Goal: Task Accomplishment & Management: Manage account settings

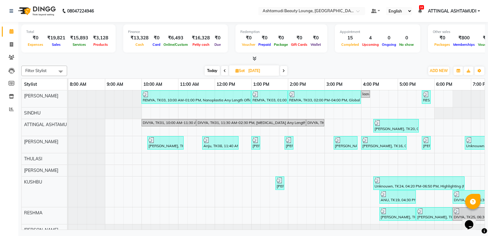
scroll to position [0, 59]
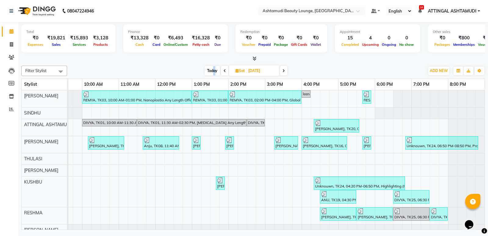
click at [214, 70] on span "Today" at bounding box center [212, 70] width 15 height 9
type input "[DATE]"
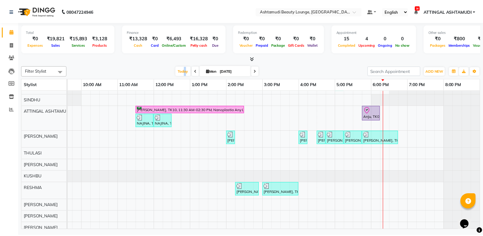
scroll to position [0, 0]
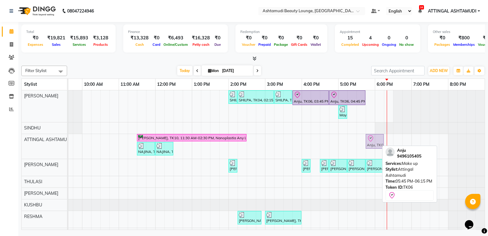
drag, startPoint x: 368, startPoint y: 141, endPoint x: 366, endPoint y: 149, distance: 7.6
click at [9, 149] on div "Geethu, TK10, 11:30 AM-02:30 PM, Nanoplastia Any Length Offer Anju, TK06, 05:45…" at bounding box center [9, 146] width 0 height 25
click at [372, 141] on div at bounding box center [375, 138] width 16 height 7
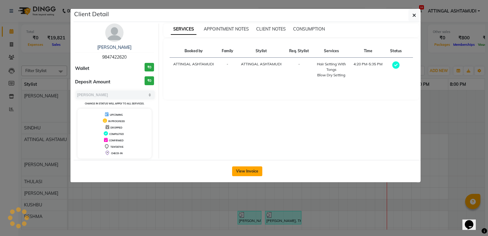
select select "8"
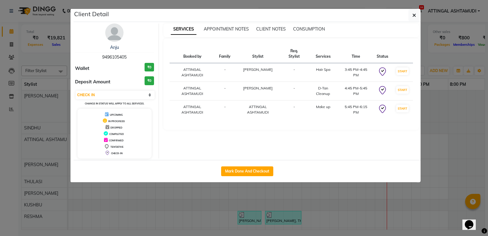
click at [254, 170] on button "Mark Done And Checkout" at bounding box center [247, 171] width 52 height 10
select select "service"
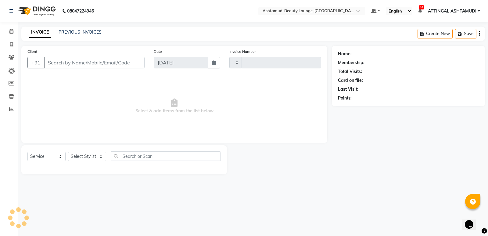
type input "1631"
select select "4628"
type input "9496105405"
select select "27460"
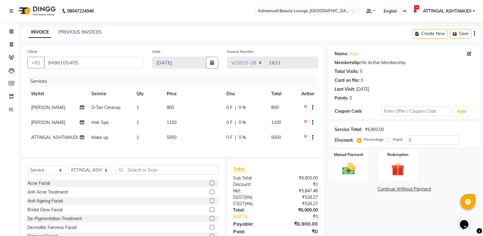
click at [43, 121] on span "[PERSON_NAME]" at bounding box center [48, 122] width 34 height 5
select select "27403"
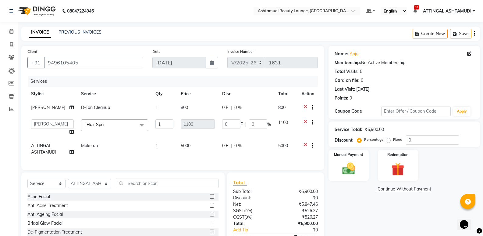
click at [380, 231] on div "Name: Anju Membership: No Active Membership Total Visits: 5 Card on file: 0 Las…" at bounding box center [407, 154] width 156 height 217
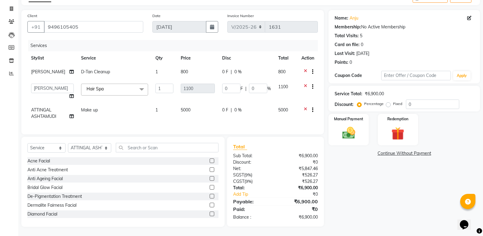
scroll to position [40, 0]
click at [204, 111] on td "5000" at bounding box center [197, 113] width 41 height 20
select select "27460"
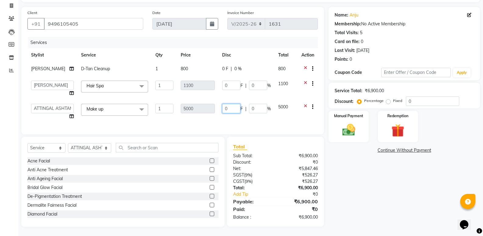
click at [222, 107] on input "0" at bounding box center [231, 108] width 18 height 9
type input "1000"
click at [259, 123] on div "Services Stylist Service Qty Price Disc Total Action ARYA A D-Tan Cleanup 1 800…" at bounding box center [172, 82] width 291 height 91
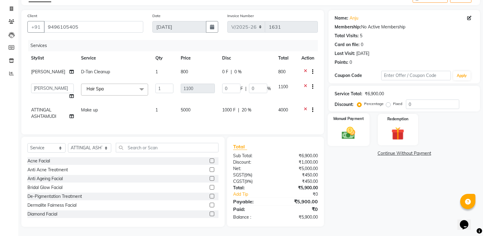
click at [345, 131] on img at bounding box center [349, 133] width 22 height 16
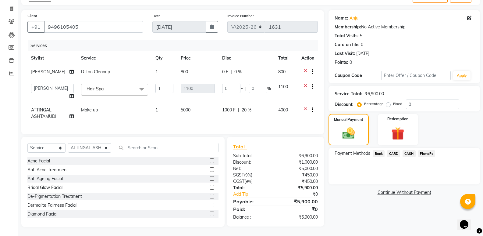
click at [426, 150] on span "PhonePe" at bounding box center [426, 153] width 17 height 7
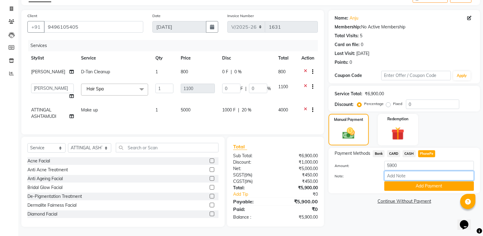
click at [418, 171] on input "Note:" at bounding box center [430, 175] width 90 height 9
type input "[PERSON_NAME]"
click at [415, 182] on button "Add Payment" at bounding box center [430, 185] width 90 height 9
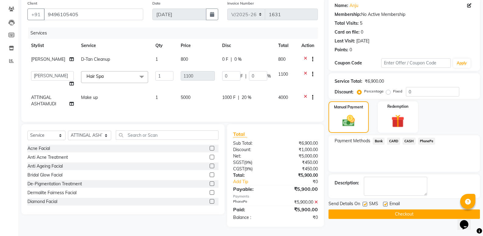
scroll to position [53, 0]
click at [387, 202] on label at bounding box center [385, 204] width 5 height 5
click at [387, 202] on input "checkbox" at bounding box center [385, 204] width 4 height 4
checkbox input "false"
click at [386, 209] on button "Checkout" at bounding box center [405, 213] width 152 height 9
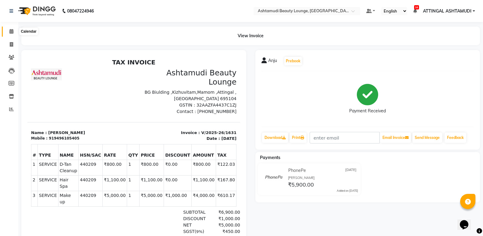
click at [13, 31] on icon at bounding box center [11, 31] width 4 height 5
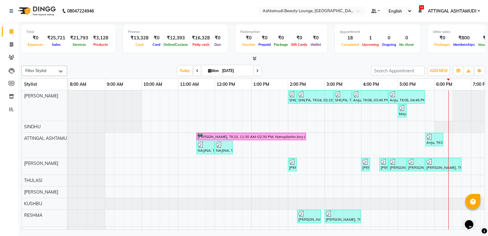
click at [210, 6] on nav "08047224946 Select Location × Ashtamudi Beauty Lounge, Attingal Default Panel M…" at bounding box center [244, 11] width 488 height 22
click at [434, 69] on span "ADD NEW" at bounding box center [439, 70] width 18 height 5
click at [432, 100] on link "Add Expense" at bounding box center [425, 98] width 48 height 8
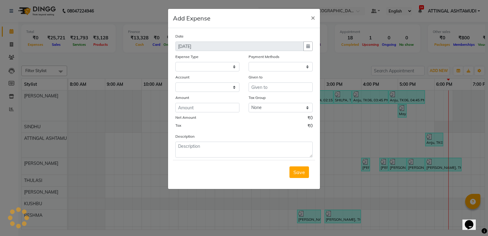
select select
select select "1"
select select "3459"
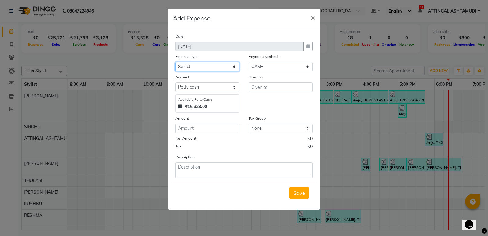
click at [207, 66] on select "Select ACCOMODATION EXPENSES ADVERTISEMENT SALES PROMOTIONAL EXPENSES Bonus BRI…" at bounding box center [207, 66] width 64 height 9
select select "6175"
click at [175, 62] on select "Select ACCOMODATION EXPENSES ADVERTISEMENT SALES PROMOTIONAL EXPENSES Bonus BRI…" at bounding box center [207, 66] width 64 height 9
click at [198, 127] on input "number" at bounding box center [207, 127] width 64 height 9
type input "2000"
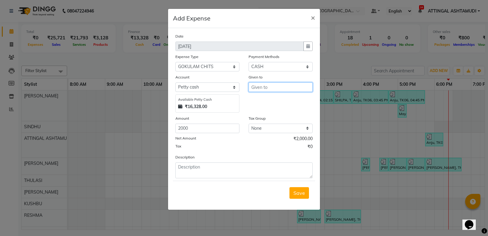
click at [264, 88] on input "text" at bounding box center [281, 86] width 64 height 9
type input "v"
click at [267, 86] on input "Gokulkam" at bounding box center [281, 86] width 64 height 9
type input "Gokulam"
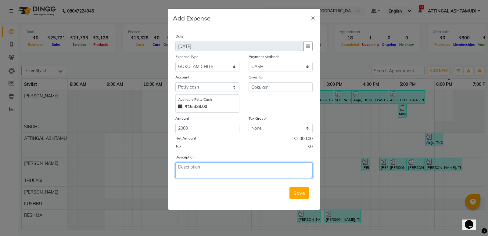
click at [204, 172] on textarea at bounding box center [243, 170] width 137 height 16
type textarea "daily collection"
click at [303, 195] on span "Save" at bounding box center [299, 193] width 12 height 6
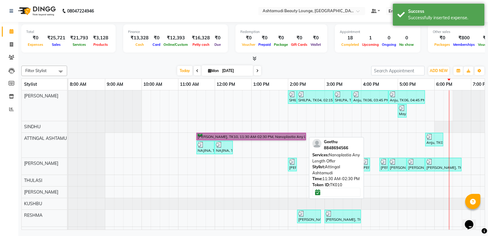
click at [238, 138] on link "[PERSON_NAME], TK10, 11:30 AM-02:30 PM, Nanoplastia Any Length Offer" at bounding box center [250, 137] width 109 height 8
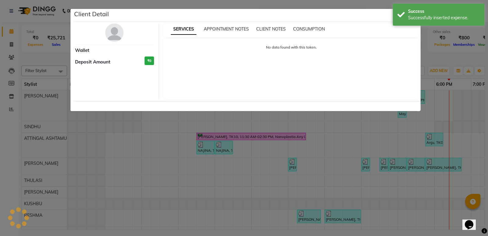
select select "6"
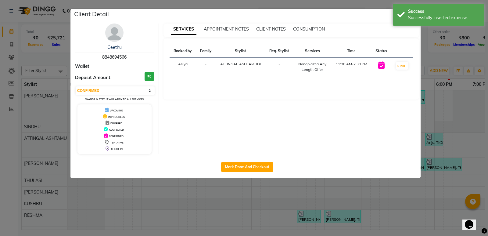
drag, startPoint x: 238, startPoint y: 138, endPoint x: 247, endPoint y: 181, distance: 44.3
click at [247, 181] on ngb-modal-window "Client Detail Geethu 8848694566 Wallet Deposit Amount ₹0 Select IN SERVICE CONF…" at bounding box center [244, 118] width 488 height 236
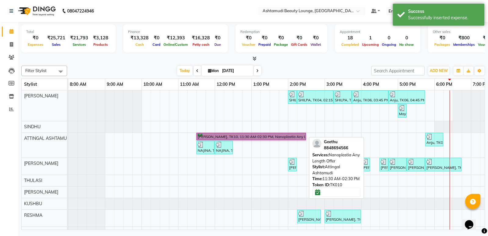
click at [243, 138] on link "[PERSON_NAME], TK10, 11:30 AM-02:30 PM, Nanoplastia Any Length Offer" at bounding box center [250, 137] width 109 height 8
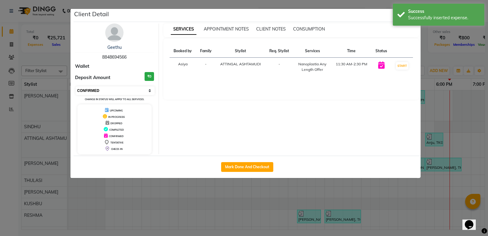
click at [127, 91] on select "Select IN SERVICE CONFIRMED TENTATIVE CHECK IN MARK DONE DROPPED UPCOMING" at bounding box center [115, 90] width 79 height 9
select select "2"
click at [76, 86] on select "Select IN SERVICE CONFIRMED TENTATIVE CHECK IN MARK DONE DROPPED UPCOMING" at bounding box center [115, 90] width 79 height 9
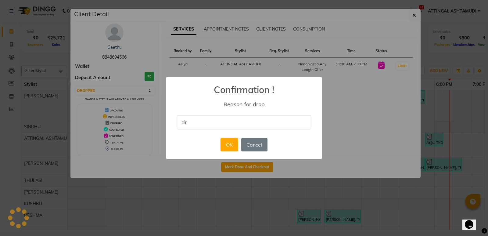
type input "d"
type input "DELETED"
click at [231, 149] on button "OK" at bounding box center [228, 144] width 17 height 13
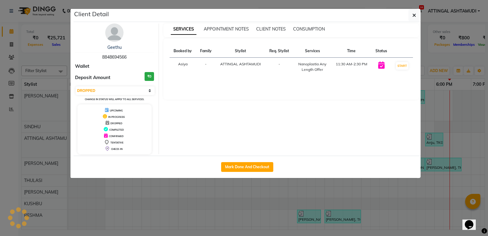
click at [313, 183] on ngb-modal-window "Client Detail Geethu 8848694566 Wallet Deposit Amount ₹0 Select IN SERVICE CONF…" at bounding box center [244, 118] width 488 height 236
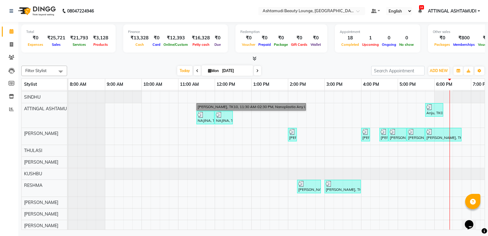
scroll to position [53, 0]
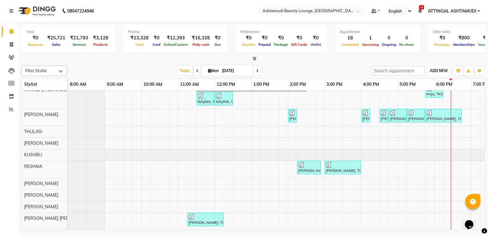
click at [439, 68] on span "ADD NEW" at bounding box center [439, 70] width 18 height 5
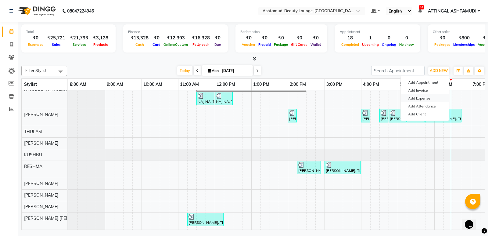
click at [429, 96] on link "Add Expense" at bounding box center [425, 98] width 48 height 8
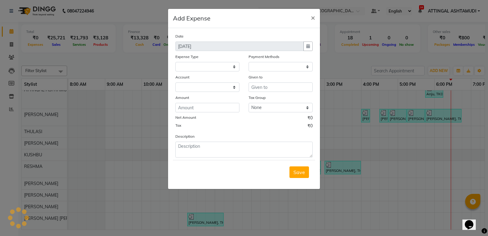
select select
select select "1"
select select "3459"
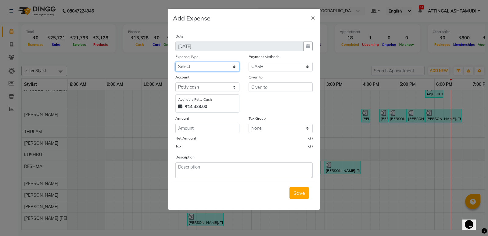
click at [225, 66] on select "Select ACCOMODATION EXPENSES ADVERTISEMENT SALES PROMOTIONAL EXPENSES Bonus BRI…" at bounding box center [207, 66] width 64 height 9
click at [212, 68] on select "Select ACCOMODATION EXPENSES ADVERTISEMENT SALES PROMOTIONAL EXPENSES Bonus BRI…" at bounding box center [207, 66] width 64 height 9
select select "6166"
click at [175, 62] on select "Select ACCOMODATION EXPENSES ADVERTISEMENT SALES PROMOTIONAL EXPENSES Bonus BRI…" at bounding box center [207, 66] width 64 height 9
click at [261, 87] on input "text" at bounding box center [281, 86] width 64 height 9
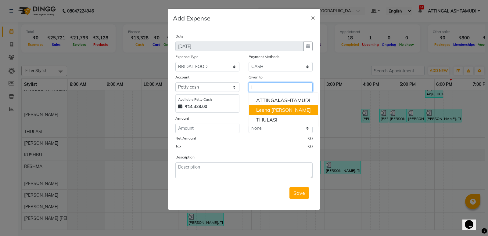
drag, startPoint x: 261, startPoint y: 105, endPoint x: 264, endPoint y: 109, distance: 5.5
click at [264, 109] on ngb-typeahead-window "ATTINGA L ASHTAMUDI L eena Jose THU L ASI" at bounding box center [284, 109] width 70 height 35
click at [264, 109] on ngb-highlight "L eena Jose" at bounding box center [283, 110] width 55 height 6
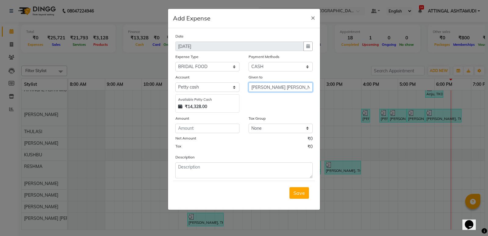
type input "[PERSON_NAME] [PERSON_NAME]"
click at [234, 131] on input "number" at bounding box center [207, 127] width 64 height 9
type input "150"
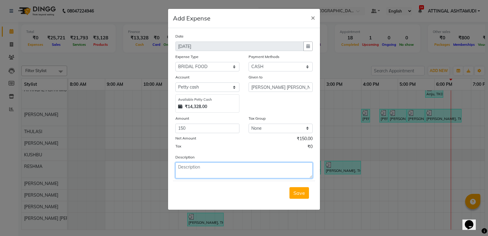
click at [216, 168] on textarea at bounding box center [243, 170] width 137 height 16
click at [292, 196] on button "Save" at bounding box center [299, 193] width 20 height 12
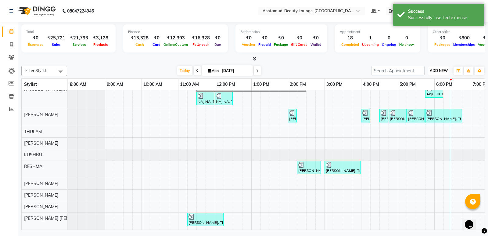
click at [437, 72] on span "ADD NEW" at bounding box center [439, 70] width 18 height 5
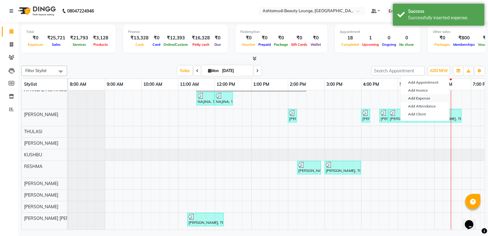
click at [427, 98] on link "Add Expense" at bounding box center [425, 98] width 48 height 8
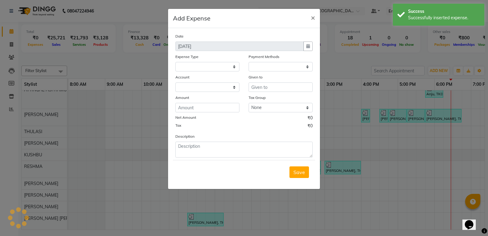
select select
select select "1"
select select "3459"
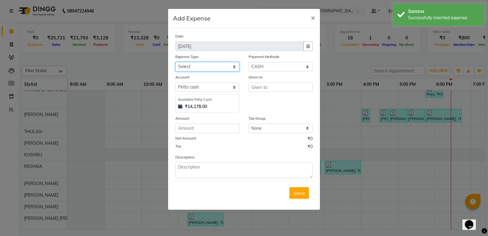
click at [227, 68] on select "Select ACCOMODATION EXPENSES ADVERTISEMENT SALES PROMOTIONAL EXPENSES Bonus BRI…" at bounding box center [207, 66] width 64 height 9
select select "6169"
click at [175, 62] on select "Select ACCOMODATION EXPENSES ADVERTISEMENT SALES PROMOTIONAL EXPENSES Bonus BRI…" at bounding box center [207, 66] width 64 height 9
click at [257, 87] on input "text" at bounding box center [281, 86] width 64 height 9
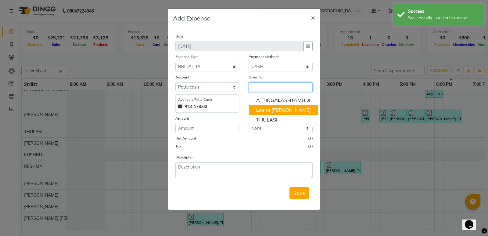
click at [287, 113] on button "L eena Jose" at bounding box center [283, 110] width 69 height 10
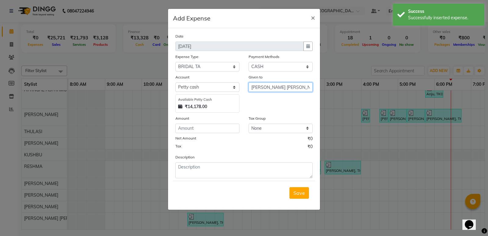
type input "[PERSON_NAME] [PERSON_NAME]"
click at [235, 123] on input "number" at bounding box center [207, 127] width 64 height 9
type input "100"
click at [293, 191] on button "Save" at bounding box center [299, 193] width 20 height 12
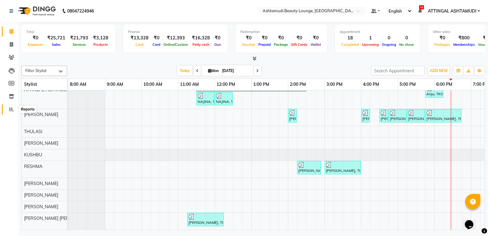
click at [12, 106] on span at bounding box center [11, 109] width 11 height 7
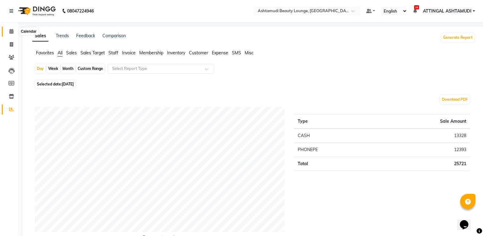
click at [11, 31] on icon at bounding box center [11, 31] width 4 height 5
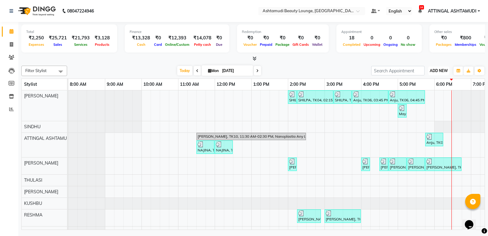
click at [430, 73] on button "ADD NEW Toggle Dropdown" at bounding box center [438, 70] width 21 height 9
click at [428, 100] on link "Add Expense" at bounding box center [425, 98] width 48 height 8
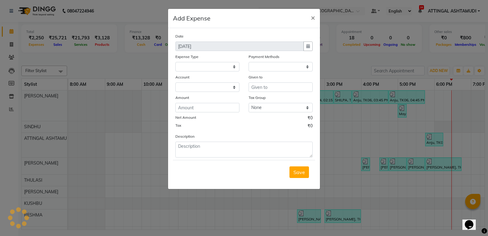
select select "1"
select select "3459"
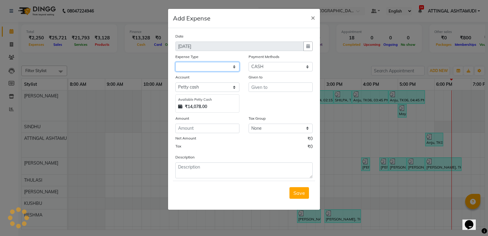
click at [212, 70] on select at bounding box center [207, 66] width 64 height 9
click at [213, 66] on select at bounding box center [207, 66] width 64 height 9
click at [213, 66] on select "Select ACCOMODATION EXPENSES ADVERTISEMENT SALES PROMOTIONAL EXPENSES Bonus BRI…" at bounding box center [207, 66] width 64 height 9
select select "6236"
click at [175, 62] on select "Select ACCOMODATION EXPENSES ADVERTISEMENT SALES PROMOTIONAL EXPENSES Bonus BRI…" at bounding box center [207, 66] width 64 height 9
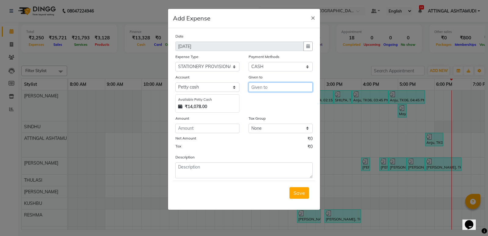
click at [256, 91] on input "text" at bounding box center [281, 86] width 64 height 9
click at [199, 122] on div "Amount" at bounding box center [207, 119] width 64 height 9
click at [198, 133] on input "number" at bounding box center [207, 127] width 64 height 9
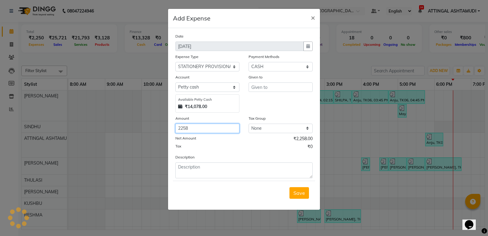
type input "2258"
click at [251, 89] on input "text" at bounding box center [281, 86] width 64 height 9
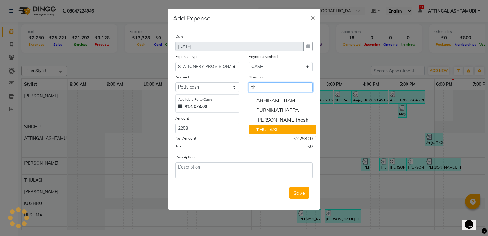
drag, startPoint x: 278, startPoint y: 124, endPoint x: 279, endPoint y: 127, distance: 3.1
click at [279, 127] on ngb-typeahead-window "ABHIRAMI TH AMPI PURNIMA TH APPA Radhika San th osh TH ULASI" at bounding box center [282, 114] width 67 height 45
click at [279, 127] on button "TH ULASI" at bounding box center [282, 129] width 67 height 10
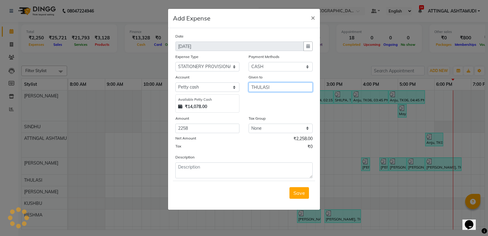
type input "THULASI"
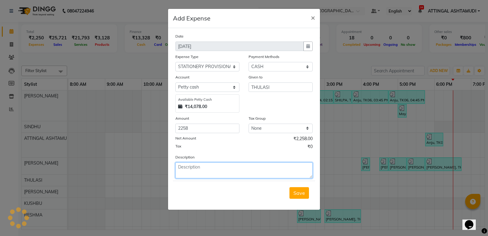
click at [251, 171] on textarea at bounding box center [243, 170] width 137 height 16
type textarea "stationery items"
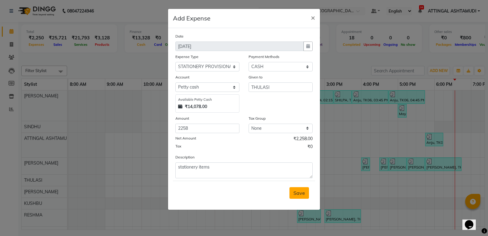
click at [295, 191] on span "Save" at bounding box center [299, 193] width 12 height 6
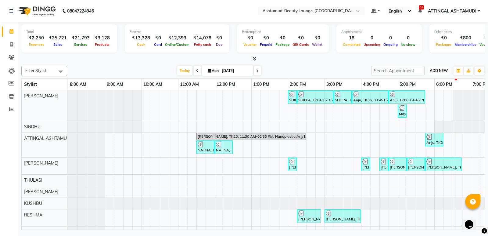
click at [436, 73] on button "ADD NEW Toggle Dropdown" at bounding box center [438, 70] width 21 height 9
click at [433, 98] on link "Add Expense" at bounding box center [425, 98] width 48 height 8
select select "1"
select select "3459"
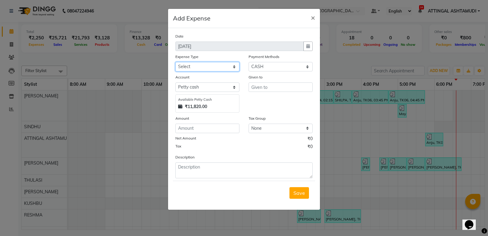
click at [190, 65] on select "Select ACCOMODATION EXPENSES ADVERTISEMENT SALES PROMOTIONAL EXPENSES Bonus BRI…" at bounding box center [207, 66] width 64 height 9
click at [175, 62] on select "Select ACCOMODATION EXPENSES ADVERTISEMENT SALES PROMOTIONAL EXPENSES Bonus BRI…" at bounding box center [207, 66] width 64 height 9
click at [198, 64] on select "Select ACCOMODATION EXPENSES ADVERTISEMENT SALES PROMOTIONAL EXPENSES Bonus BRI…" at bounding box center [207, 66] width 64 height 9
select select "6187"
click at [175, 62] on select "Select ACCOMODATION EXPENSES ADVERTISEMENT SALES PROMOTIONAL EXPENSES Bonus BRI…" at bounding box center [207, 66] width 64 height 9
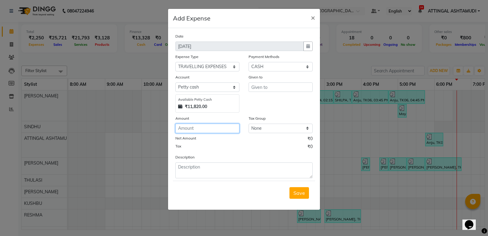
click at [208, 132] on input "number" at bounding box center [207, 127] width 64 height 9
type input "50"
click at [289, 85] on input "text" at bounding box center [281, 86] width 64 height 9
type input "a"
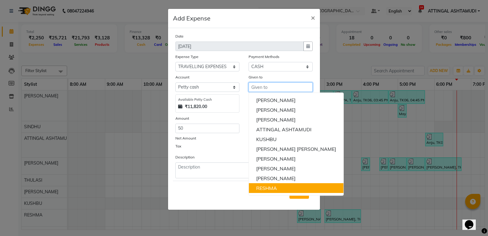
click at [274, 191] on button "RESHMA" at bounding box center [296, 188] width 95 height 10
type input "RESHMA"
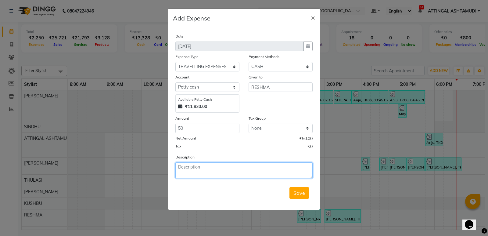
click at [208, 166] on textarea at bounding box center [243, 170] width 137 height 16
type textarea "FOR OFFICE NEED"
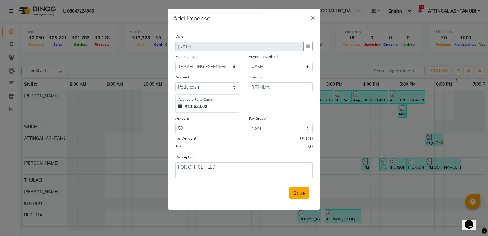
click at [293, 190] on button "Save" at bounding box center [299, 193] width 20 height 12
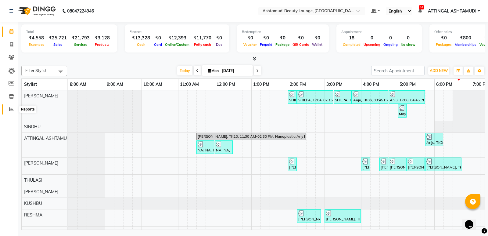
click at [14, 108] on span at bounding box center [11, 109] width 11 height 7
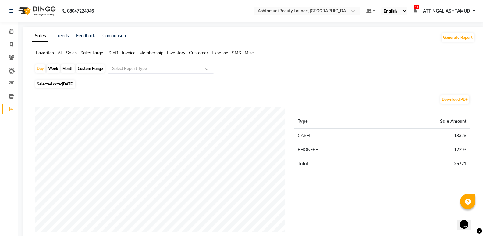
click at [221, 50] on span "Expense" at bounding box center [220, 52] width 16 height 5
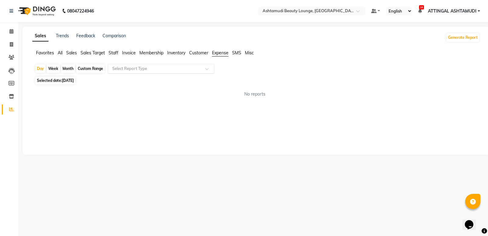
click at [200, 70] on div at bounding box center [161, 69] width 106 height 6
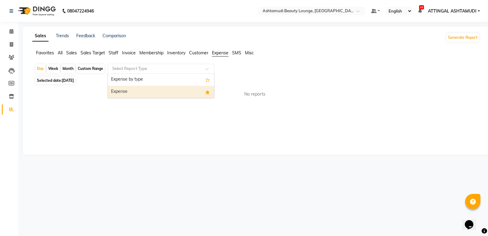
click at [195, 96] on div "Expense" at bounding box center [161, 92] width 106 height 12
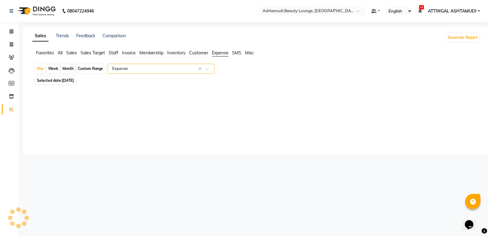
select select "full_report"
select select "csv"
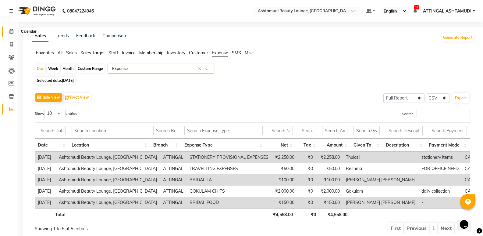
click at [11, 34] on span at bounding box center [11, 31] width 11 height 7
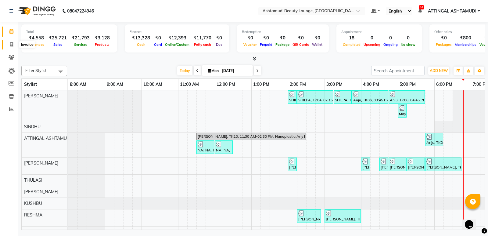
click at [14, 46] on span at bounding box center [11, 44] width 11 height 7
select select "service"
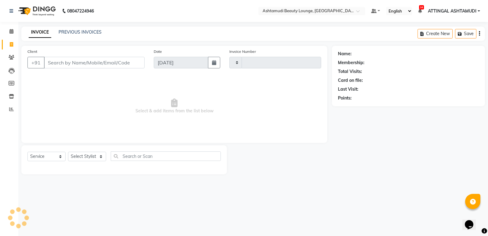
type input "1632"
select select "4628"
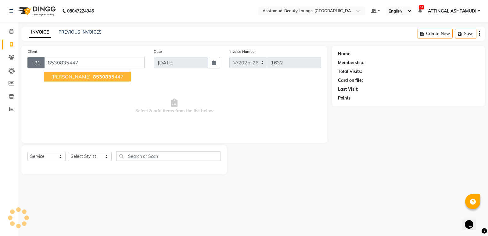
type input "8530835447"
select select "2: Object"
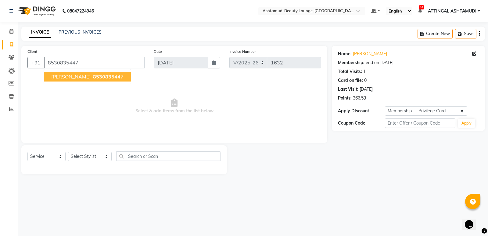
click at [60, 80] on button "ASWATHY 8530835 447" at bounding box center [87, 77] width 87 height 10
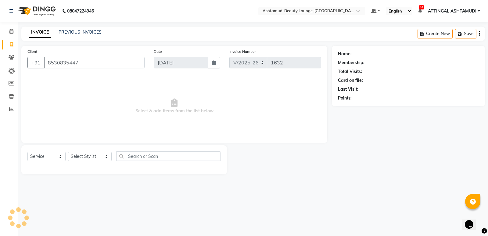
select select "2: Object"
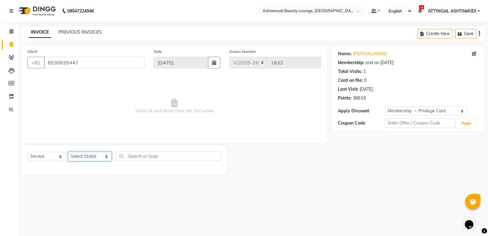
click at [103, 158] on select "Select Stylist ABHIRAMI THAMPI ARYA A ARYA G ATTINGAL ASHTAMUDI KUSHBU Leena Jo…" at bounding box center [90, 156] width 44 height 9
select select "61248"
click at [68, 152] on select "Select Stylist ABHIRAMI THAMPI ARYA A ARYA G ATTINGAL ASHTAMUDI KUSHBU Leena Jo…" at bounding box center [90, 156] width 44 height 9
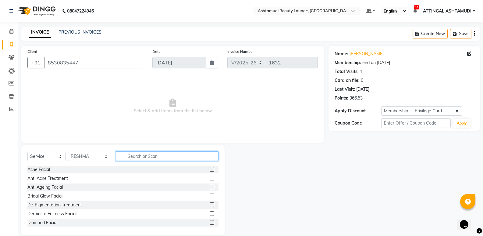
click at [124, 159] on input "text" at bounding box center [167, 155] width 103 height 9
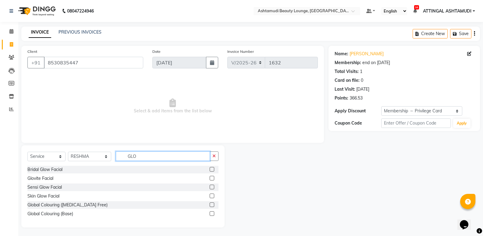
type input "GLO"
click at [211, 204] on label at bounding box center [212, 204] width 5 height 5
click at [211, 204] on input "checkbox" at bounding box center [212, 205] width 4 height 4
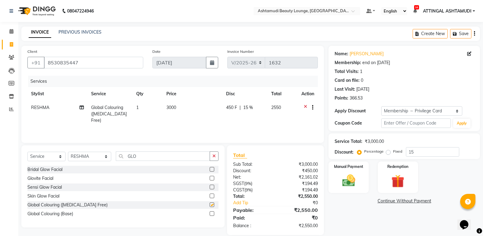
checkbox input "false"
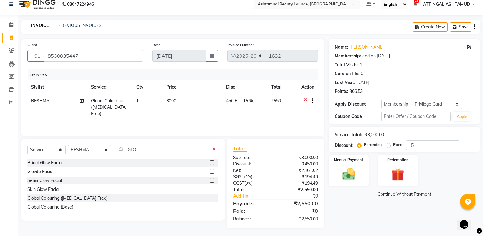
scroll to position [8, 0]
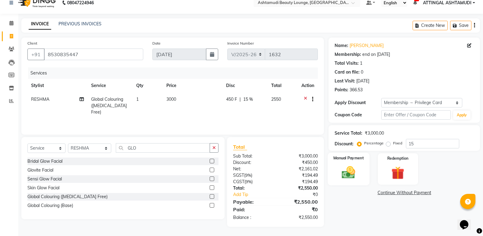
click at [359, 174] on img at bounding box center [349, 172] width 22 height 16
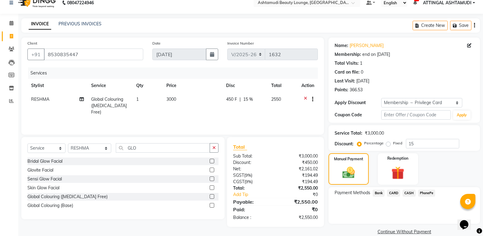
click at [427, 192] on span "PhonePe" at bounding box center [426, 192] width 17 height 7
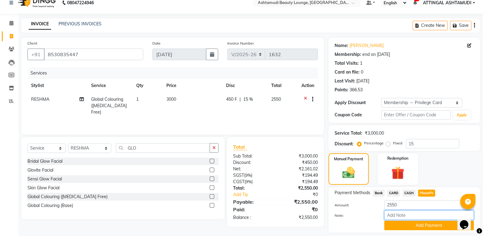
click at [408, 215] on input "Note:" at bounding box center [430, 214] width 90 height 9
type input "[PERSON_NAME]"
click at [424, 222] on button "Add Payment" at bounding box center [430, 224] width 90 height 9
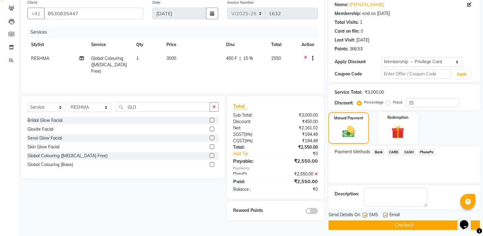
scroll to position [52, 0]
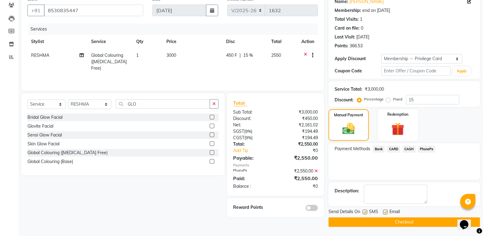
click at [385, 211] on label at bounding box center [385, 211] width 5 height 5
click at [385, 211] on input "checkbox" at bounding box center [385, 212] width 4 height 4
checkbox input "false"
click at [384, 220] on button "Checkout" at bounding box center [405, 221] width 152 height 9
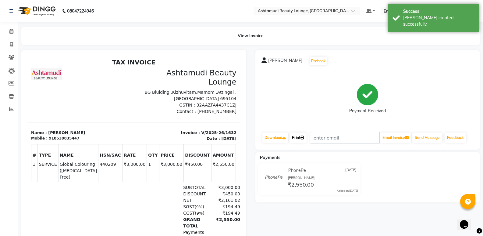
click at [302, 140] on link "Print" at bounding box center [298, 137] width 17 height 10
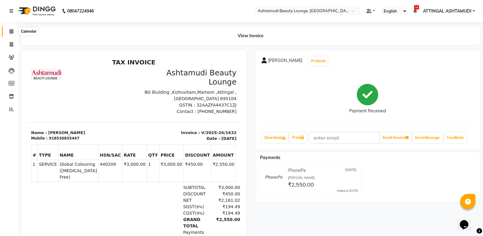
click at [16, 31] on span at bounding box center [11, 31] width 11 height 7
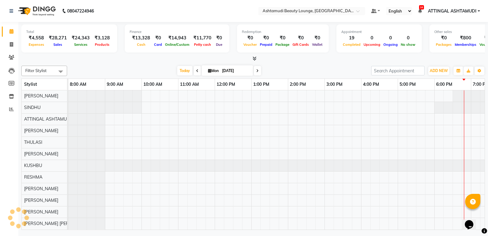
scroll to position [0, 59]
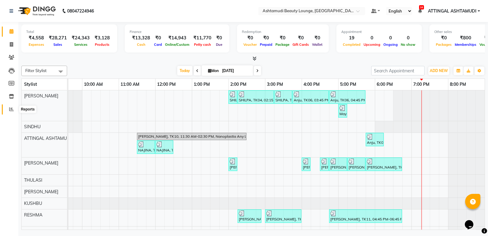
click at [12, 107] on icon at bounding box center [11, 109] width 5 height 5
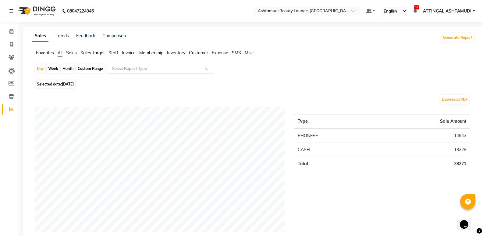
click at [212, 53] on ul "Favorites All Sales Sales Target Staff Invoice Membership Inventory Customer Ex…" at bounding box center [253, 53] width 443 height 7
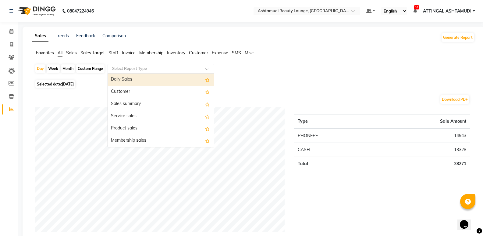
click at [201, 67] on div at bounding box center [161, 69] width 106 height 6
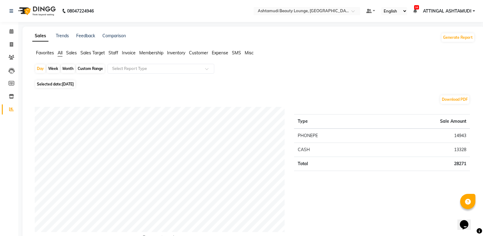
click at [217, 52] on span "Expense" at bounding box center [220, 52] width 16 height 5
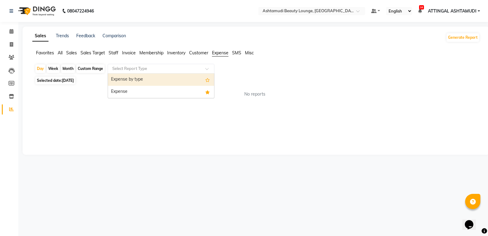
click at [204, 67] on div at bounding box center [161, 69] width 106 height 6
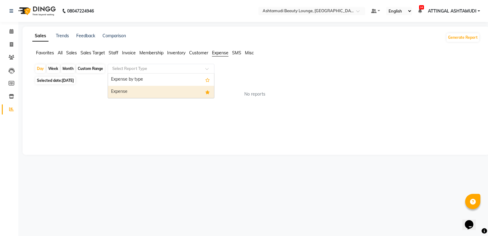
click at [196, 91] on div "Expense" at bounding box center [161, 92] width 106 height 12
select select "full_report"
select select "csv"
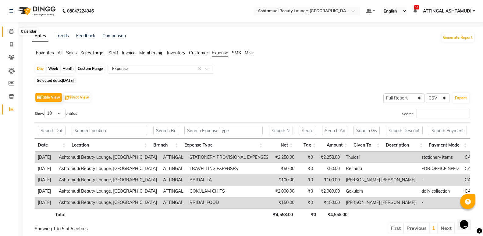
click at [14, 30] on span at bounding box center [11, 31] width 11 height 7
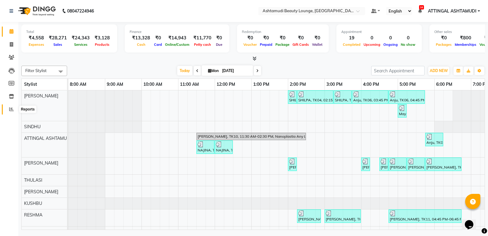
click at [11, 107] on icon at bounding box center [11, 109] width 5 height 5
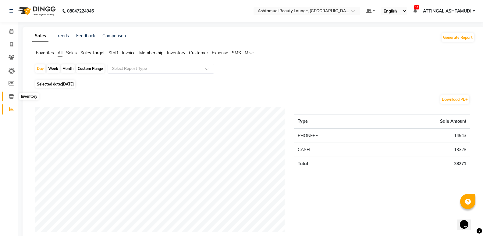
click at [15, 98] on span at bounding box center [11, 96] width 11 height 7
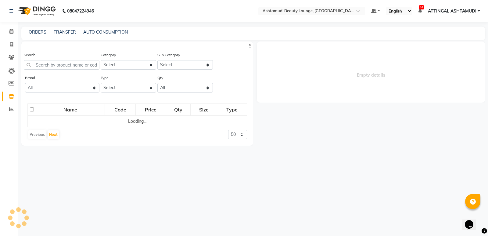
select select
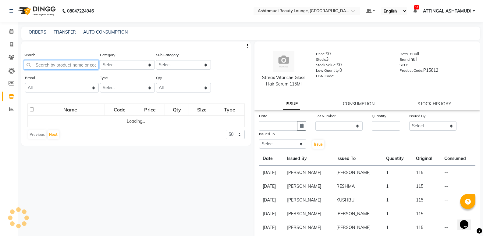
click at [43, 65] on input "text" at bounding box center [61, 64] width 75 height 9
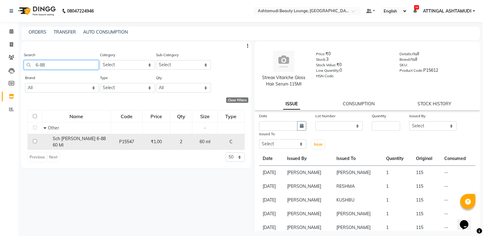
type input "6-88"
click at [34, 140] on input "checkbox" at bounding box center [35, 141] width 4 height 4
checkbox input "true"
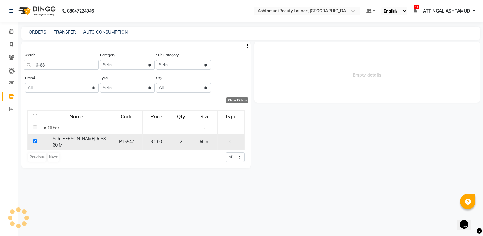
select select
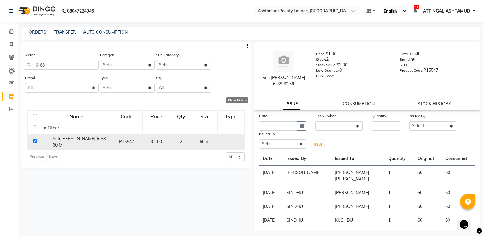
click at [34, 141] on td at bounding box center [35, 142] width 15 height 16
click at [34, 140] on input "checkbox" at bounding box center [35, 141] width 4 height 4
checkbox input "false"
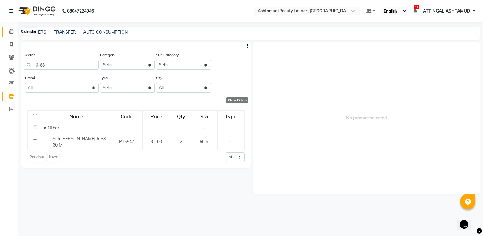
click at [9, 29] on span at bounding box center [11, 31] width 11 height 7
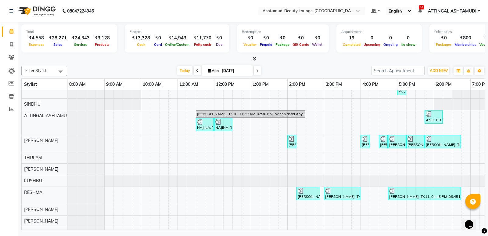
scroll to position [23, 16]
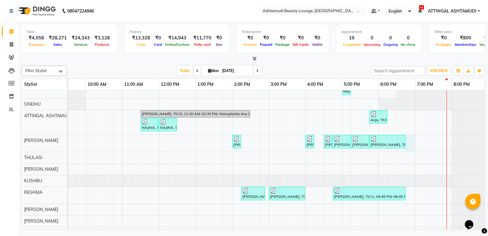
click at [411, 143] on div "SHILPA, TK04, 02:00 PM-02:15 PM, Eyebrows Threading SHILPA, TK04, 02:15 PM-03:1…" at bounding box center [251, 162] width 476 height 188
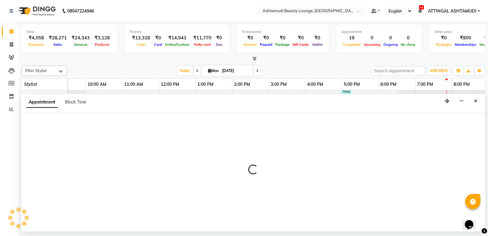
select select "31466"
select select "1125"
select select "tentative"
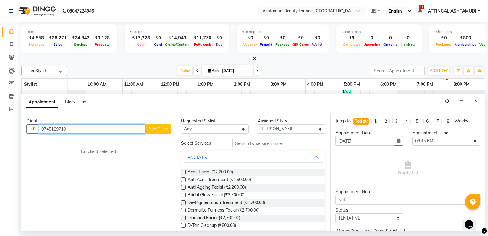
type input "9745189710"
click at [152, 127] on span "Add Client" at bounding box center [158, 128] width 20 height 5
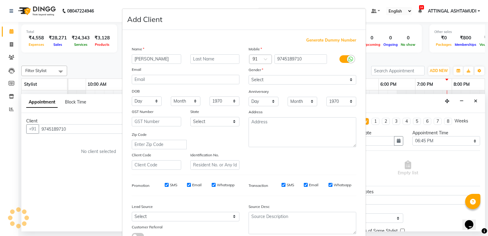
type input "HARISHMA"
click at [148, 102] on select "Day 01 02 03 04 05 06 07 08 09 10 11 12 13 14 15 16 17 18 19 20 21 22 23 24 25 …" at bounding box center [147, 100] width 30 height 9
select select "01"
click at [132, 96] on select "Day 01 02 03 04 05 06 07 08 09 10 11 12 13 14 15 16 17 18 19 20 21 22 23 24 25 …" at bounding box center [147, 100] width 30 height 9
click at [174, 106] on div "Name HARISHMA Email DOB Day 01 02 03 04 05 06 07 08 09 10 11 12 13 14 15 16 17 …" at bounding box center [185, 108] width 117 height 124
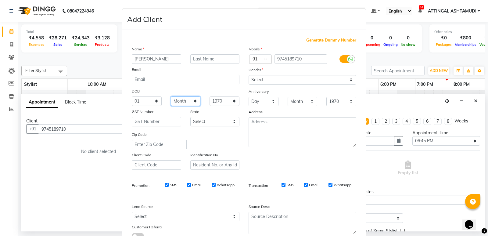
click at [179, 102] on select "Month January February March April May June July August September October Novem…" at bounding box center [186, 100] width 30 height 9
select select "02"
click at [171, 96] on select "Month January February March April May June July August September October Novem…" at bounding box center [186, 100] width 30 height 9
click at [260, 78] on select "Select Male Female Other Prefer Not To Say" at bounding box center [303, 79] width 108 height 9
select select "female"
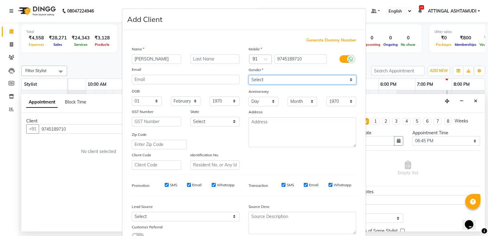
click at [249, 75] on select "Select Male Female Other Prefer Not To Say" at bounding box center [303, 79] width 108 height 9
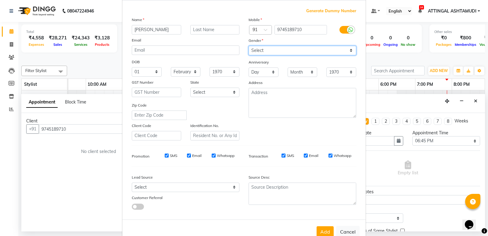
scroll to position [46, 0]
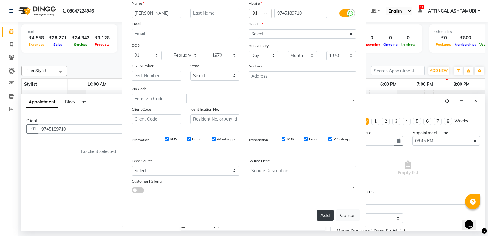
click at [325, 210] on button "Add" at bounding box center [325, 214] width 17 height 11
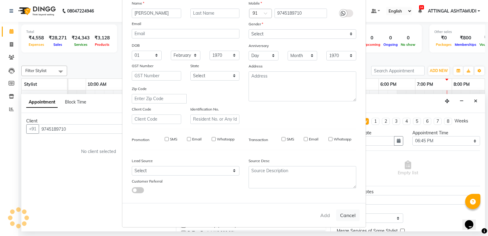
select select
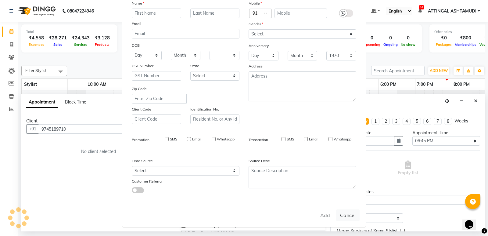
select select
checkbox input "false"
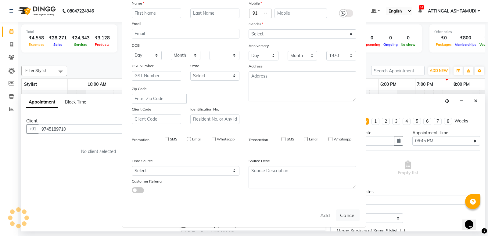
checkbox input "false"
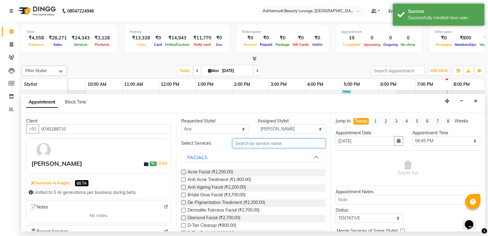
click at [253, 140] on input "text" at bounding box center [278, 142] width 93 height 9
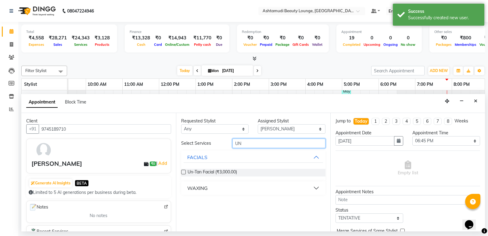
type input "UN"
click at [185, 174] on label at bounding box center [183, 172] width 5 height 5
click at [185, 174] on input "checkbox" at bounding box center [183, 172] width 4 height 4
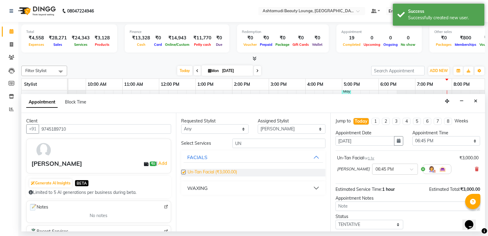
checkbox input "false"
click at [256, 145] on input "UN" at bounding box center [278, 142] width 93 height 9
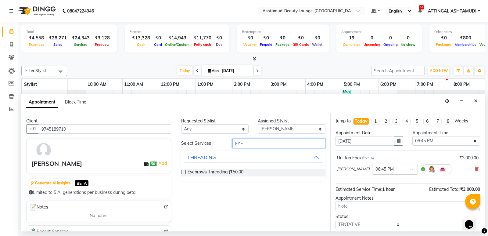
type input "EYE"
click at [184, 170] on label at bounding box center [183, 172] width 5 height 5
click at [184, 170] on input "checkbox" at bounding box center [183, 172] width 4 height 4
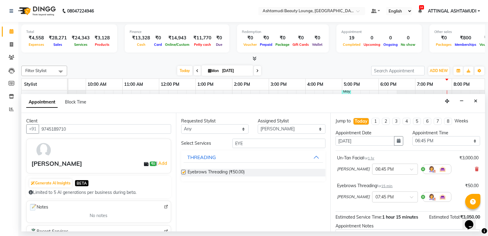
checkbox input "false"
click at [254, 144] on input "EYE" at bounding box center [278, 142] width 93 height 9
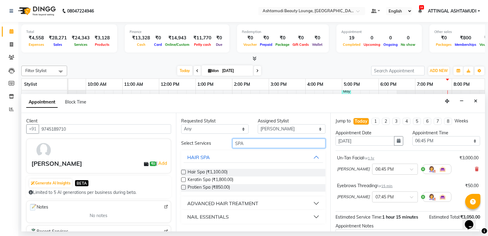
type input "SPA"
click at [184, 170] on label at bounding box center [183, 172] width 5 height 5
click at [184, 170] on input "checkbox" at bounding box center [183, 172] width 4 height 4
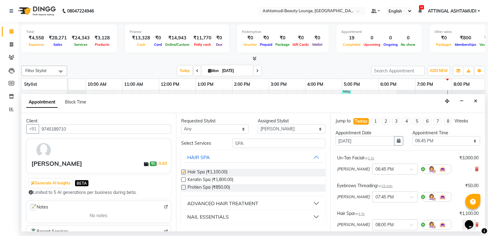
checkbox input "false"
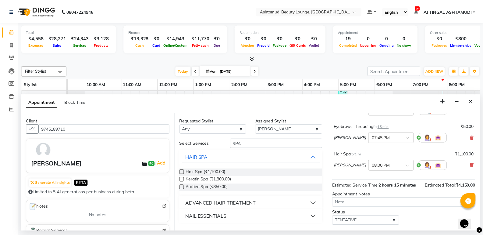
scroll to position [92, 0]
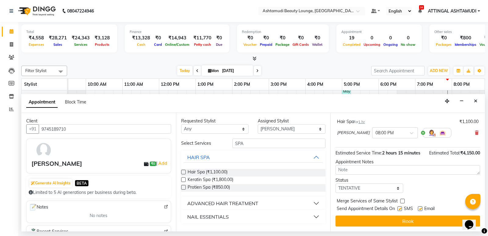
click at [366, 194] on div "Jump to Today 1 2 3 4 5 6 7 8 Weeks Appointment Date 01-09-2025 Appointment Tim…" at bounding box center [407, 172] width 155 height 118
click at [364, 192] on select "Select TENTATIVE CONFIRM CHECK-IN UPCOMING" at bounding box center [369, 187] width 68 height 9
select select "check-in"
click at [335, 183] on select "Select TENTATIVE CONFIRM CHECK-IN UPCOMING" at bounding box center [369, 187] width 68 height 9
click at [418, 208] on label at bounding box center [420, 208] width 5 height 5
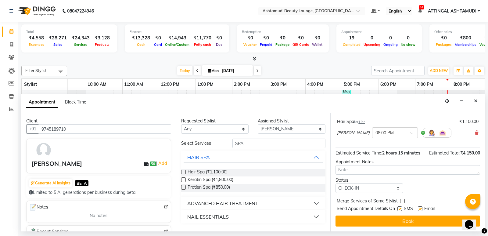
click at [418, 208] on input "checkbox" at bounding box center [420, 209] width 4 height 4
checkbox input "false"
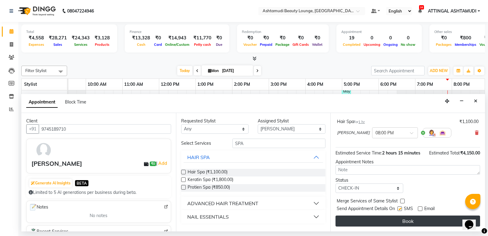
click at [418, 216] on button "Book" at bounding box center [407, 220] width 145 height 11
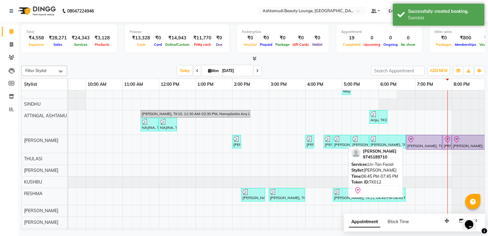
click at [423, 146] on div "[PERSON_NAME], TK12, 06:45 PM-07:45 PM, Un-Tan Facial" at bounding box center [423, 142] width 35 height 13
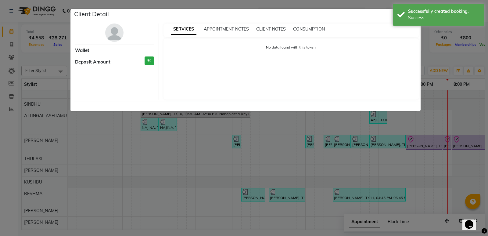
select select "8"
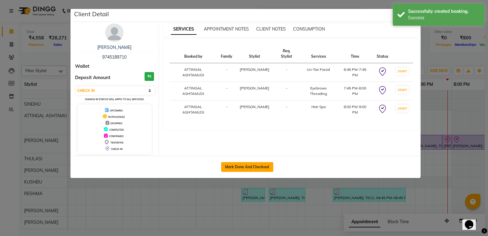
drag, startPoint x: 252, startPoint y: 161, endPoint x: 249, endPoint y: 163, distance: 3.9
click at [252, 161] on div "Mark Done And Checkout" at bounding box center [246, 167] width 347 height 22
click at [250, 164] on button "Mark Done And Checkout" at bounding box center [247, 167] width 52 height 10
select select "service"
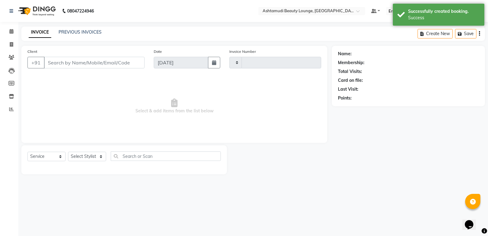
type input "1633"
select select "4628"
type input "9745189710"
select select "31466"
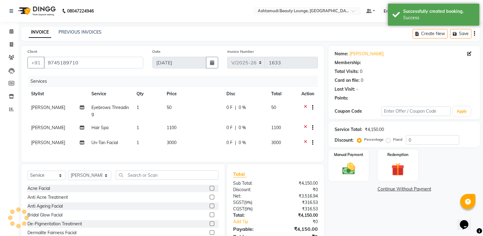
select select "1: Object"
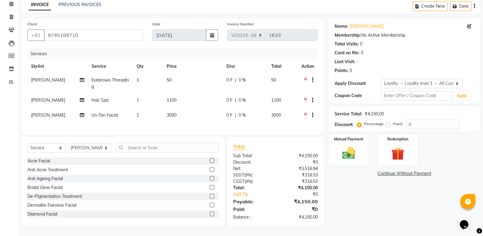
scroll to position [32, 0]
click at [173, 144] on input "text" at bounding box center [167, 147] width 103 height 9
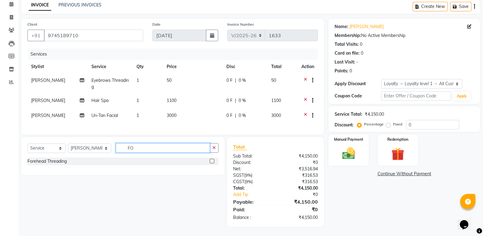
scroll to position [32, 0]
type input "FOR"
click at [212, 161] on label at bounding box center [212, 161] width 5 height 5
click at [212, 161] on input "checkbox" at bounding box center [212, 161] width 4 height 4
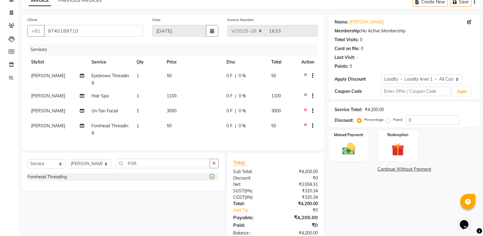
scroll to position [52, 0]
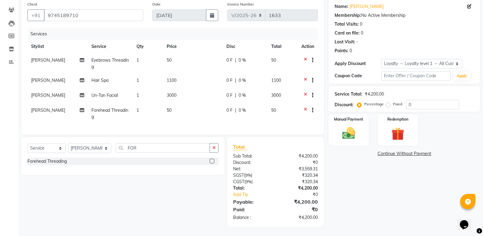
checkbox input "false"
click at [343, 127] on img at bounding box center [349, 133] width 22 height 16
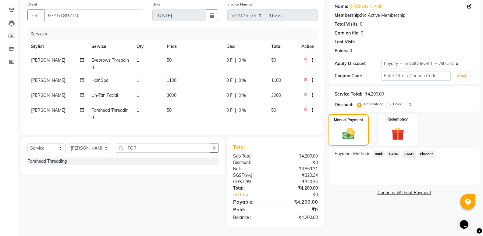
click at [395, 150] on span "CARD" at bounding box center [393, 153] width 13 height 7
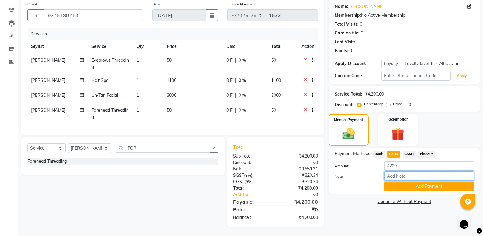
click at [409, 173] on input "Note:" at bounding box center [430, 175] width 90 height 9
type input "[PERSON_NAME]"
click at [402, 181] on button "Add Payment" at bounding box center [430, 185] width 90 height 9
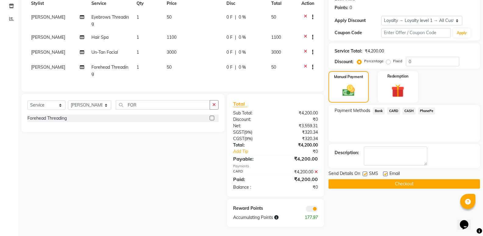
scroll to position [95, 0]
click at [387, 171] on label at bounding box center [385, 173] width 5 height 5
click at [387, 172] on input "checkbox" at bounding box center [385, 174] width 4 height 4
checkbox input "false"
click at [381, 179] on button "Checkout" at bounding box center [405, 183] width 152 height 9
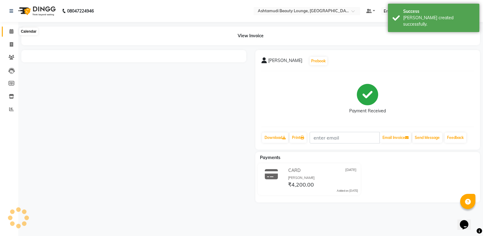
click at [12, 33] on icon at bounding box center [11, 31] width 4 height 5
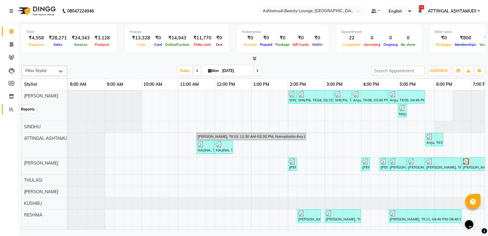
click at [11, 107] on icon at bounding box center [11, 109] width 5 height 5
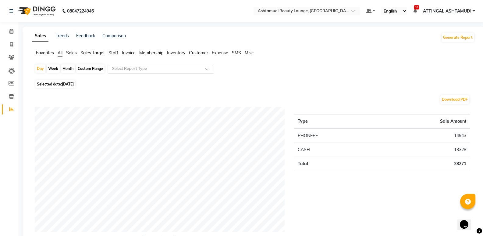
drag, startPoint x: 121, startPoint y: 51, endPoint x: 121, endPoint y: 64, distance: 13.1
click at [122, 52] on ul "Favorites All Sales Sales Target Staff Invoice Membership Inventory Customer Ex…" at bounding box center [253, 53] width 443 height 7
click at [125, 54] on span "Invoice" at bounding box center [129, 52] width 14 height 5
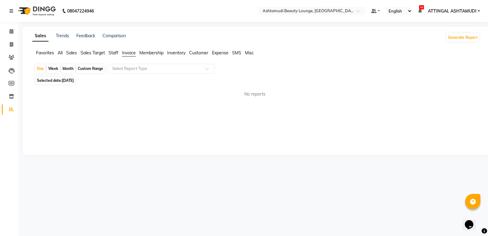
click at [125, 69] on input "text" at bounding box center [155, 69] width 88 height 6
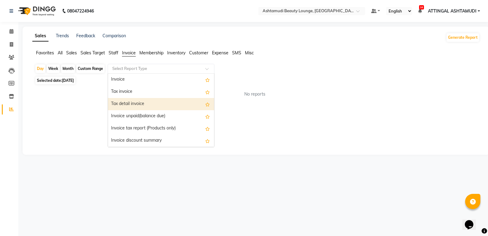
click at [127, 104] on div "Tax detail invoice" at bounding box center [161, 104] width 106 height 12
select select "full_report"
select select "csv"
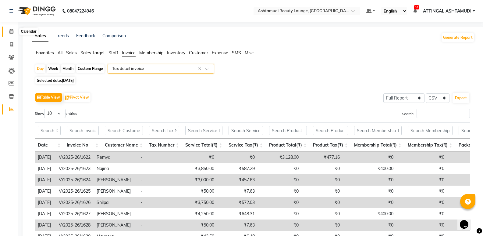
click at [16, 30] on span at bounding box center [11, 31] width 11 height 7
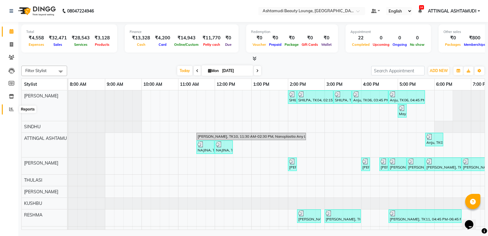
click at [9, 109] on icon at bounding box center [11, 109] width 5 height 5
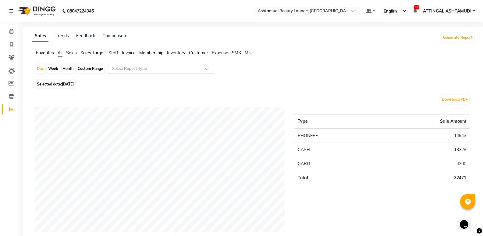
click at [126, 54] on span "Invoice" at bounding box center [129, 52] width 14 height 5
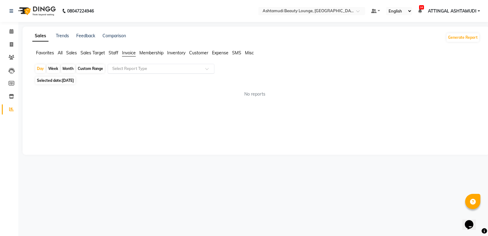
click at [123, 72] on div "Select Report Type" at bounding box center [161, 69] width 107 height 10
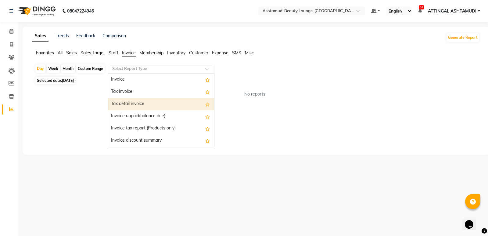
click at [99, 66] on div "Custom Range" at bounding box center [90, 68] width 28 height 9
select select "9"
select select "2025"
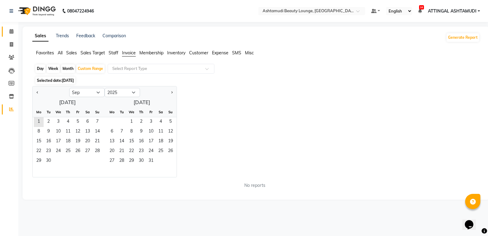
click at [5, 32] on link "Calendar" at bounding box center [9, 32] width 15 height 10
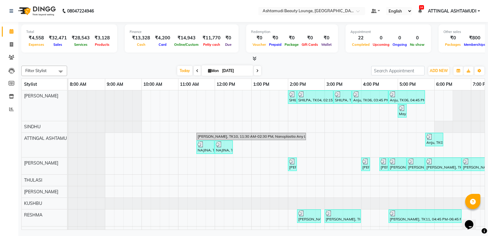
click at [255, 61] on span at bounding box center [253, 58] width 6 height 6
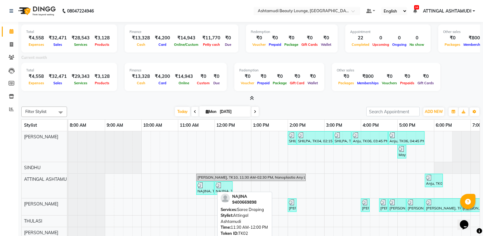
click at [207, 189] on div "NAJINA, TK02, 11:30 AM-12:00 PM, Saree Draping" at bounding box center [205, 188] width 17 height 12
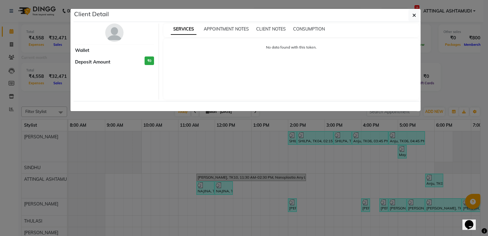
select select "3"
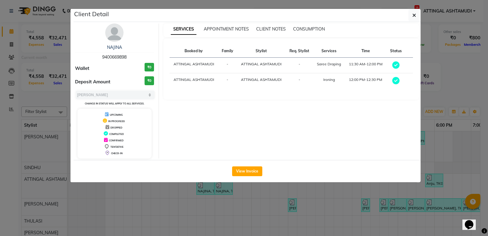
click at [261, 191] on ngb-modal-window "Client Detail NAJINA 9400669898 Wallet ₹0 Deposit Amount ₹0 Select MARK DONE UP…" at bounding box center [244, 118] width 488 height 236
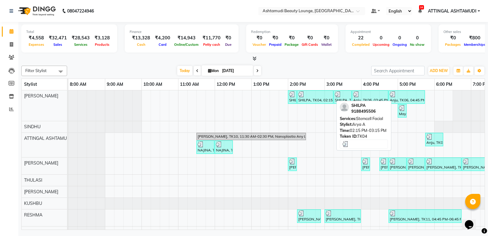
click at [323, 98] on div "SHILPA, TK04, 02:15 PM-03:15 PM, Stemcell Facial" at bounding box center [315, 97] width 35 height 12
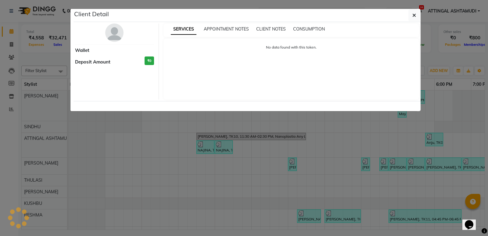
select select "3"
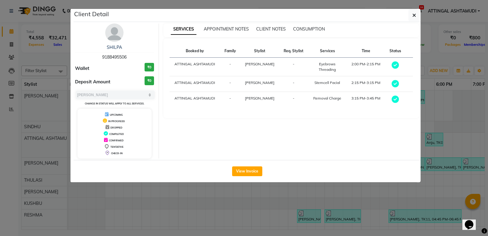
click at [310, 26] on div "SERVICES APPOINTMENT NOTES CLIENT NOTES CONSUMPTION" at bounding box center [291, 30] width 256 height 14
click at [308, 29] on span "CONSUMPTION" at bounding box center [309, 28] width 32 height 5
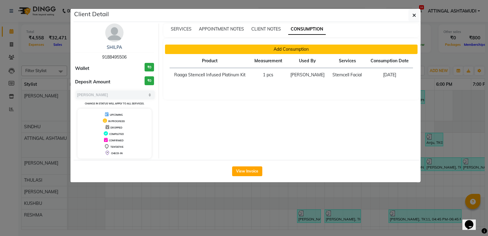
click at [290, 50] on button "Add Consumption" at bounding box center [291, 49] width 253 height 9
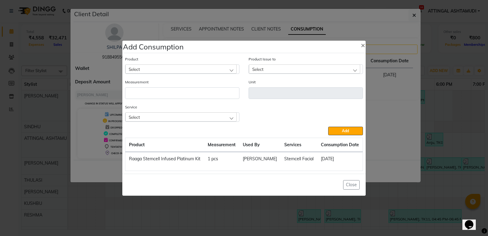
click at [224, 118] on div "Select" at bounding box center [180, 116] width 111 height 9
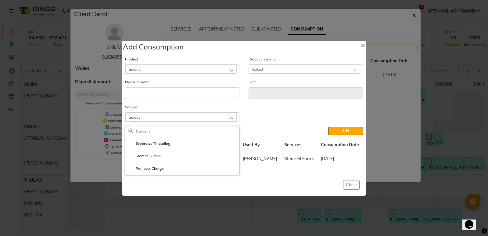
click at [224, 217] on ngb-modal-window "Add Consumption × Product Select Product Issue to Select Measurement Unit Servi…" at bounding box center [244, 118] width 488 height 236
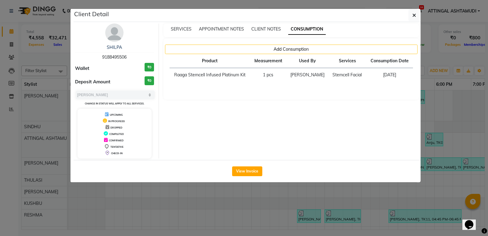
click at [224, 217] on ngb-modal-window "Add Consumption × Product Select Product Issue to Select Measurement Unit Servi…" at bounding box center [244, 118] width 488 height 236
click at [224, 217] on ngb-modal-window "Client Detail SHILPA 9188495506 Wallet ₹0 Deposit Amount ₹0 Select MARK DONE UP…" at bounding box center [244, 118] width 488 height 236
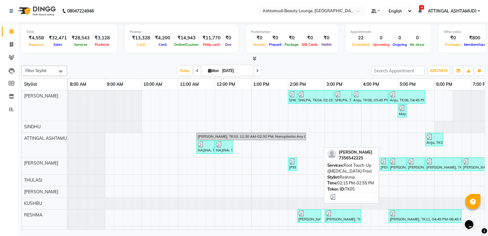
click at [307, 222] on link "[PERSON_NAME], TK05, 02:15 PM-02:55 PM, Root Touch-Up ([MEDICAL_DATA] Free)" at bounding box center [309, 215] width 24 height 13
select select "3"
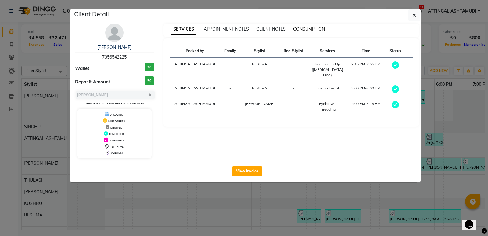
click at [316, 30] on span "CONSUMPTION" at bounding box center [309, 28] width 32 height 5
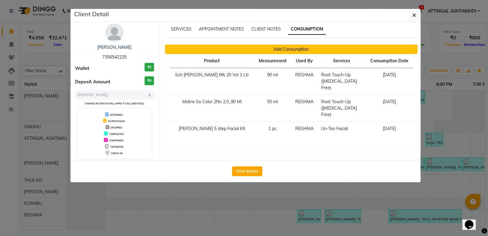
click at [308, 49] on button "Add Consumption" at bounding box center [291, 49] width 253 height 9
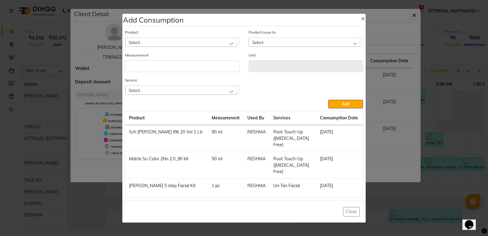
click at [218, 95] on div "Select" at bounding box center [180, 89] width 111 height 9
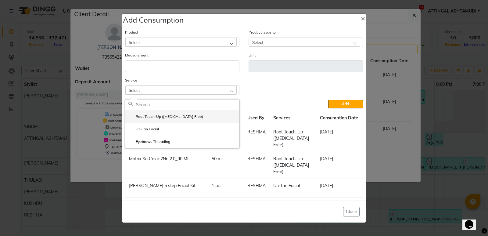
click at [193, 123] on li "Root Touch-Up (Ammonia Free)" at bounding box center [182, 116] width 114 height 13
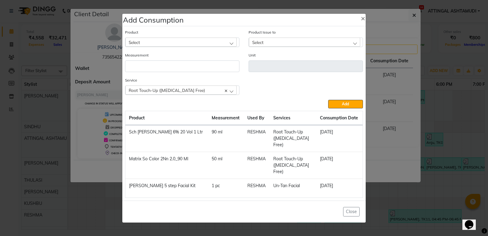
click at [172, 47] on div "Select" at bounding box center [180, 42] width 111 height 9
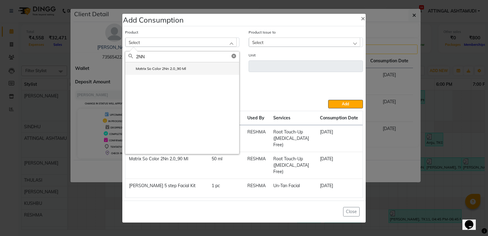
type input "2NN"
click at [165, 71] on label "Matrix So Color 2Nn 2.0_90 Ml" at bounding box center [157, 68] width 58 height 5
type input "ml"
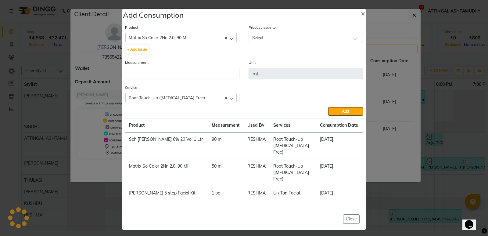
click at [288, 34] on div "Product Issue to Select No Data Available" at bounding box center [306, 33] width 114 height 18
click at [284, 42] on div "Select" at bounding box center [304, 37] width 111 height 9
click at [192, 42] on div "Matrix So Color 2Nn 2.0_90 Ml" at bounding box center [180, 37] width 111 height 9
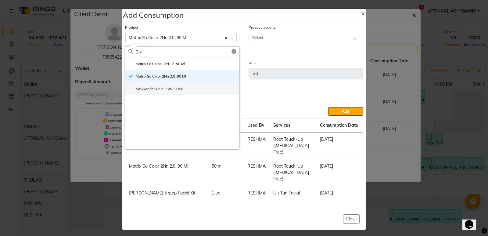
type input "2N"
click at [177, 90] on li "Mx Wonder Colour 2N_90ML" at bounding box center [182, 88] width 114 height 13
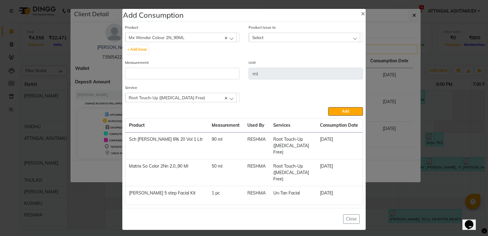
click at [277, 47] on div "Product Issue to Select 2025-08-31, Issued to: KUSHBU, Balance: 90 2025-09-01, …" at bounding box center [305, 41] width 123 height 35
click at [278, 42] on div "Select" at bounding box center [304, 37] width 111 height 9
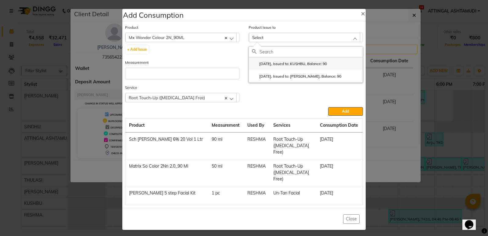
click at [271, 66] on label "2025-08-31, Issued to: KUSHBU, Balance: 90" at bounding box center [289, 63] width 75 height 5
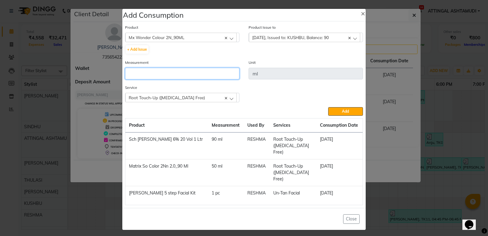
click at [199, 79] on input "number" at bounding box center [182, 74] width 114 height 12
type input "90"
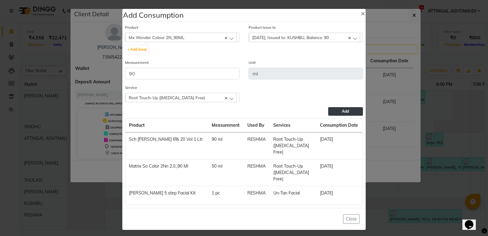
click at [339, 114] on button "Add" at bounding box center [345, 111] width 35 height 9
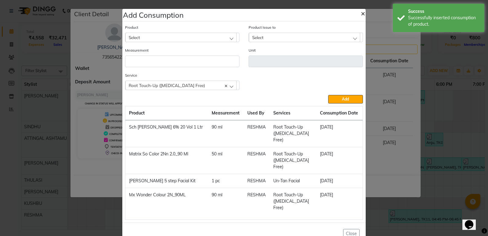
click at [364, 16] on span "×" at bounding box center [363, 13] width 4 height 9
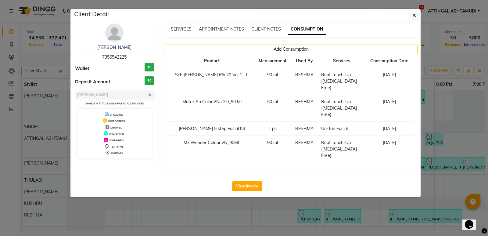
click at [439, 110] on ngb-modal-window "Client Detail TINCY 7356542225 Wallet ₹0 Deposit Amount ₹0 Select MARK DONE UPC…" at bounding box center [244, 118] width 488 height 236
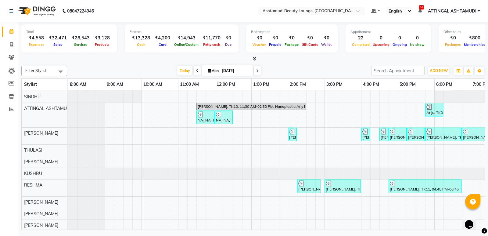
scroll to position [53, 0]
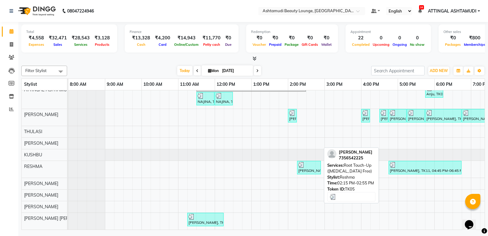
click at [312, 162] on div at bounding box center [308, 165] width 21 height 6
select select "3"
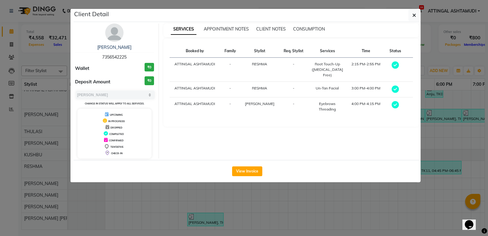
click at [316, 26] on div "SERVICES APPOINTMENT NOTES CLIENT NOTES CONSUMPTION" at bounding box center [291, 30] width 256 height 14
click at [315, 29] on span "CONSUMPTION" at bounding box center [309, 28] width 32 height 5
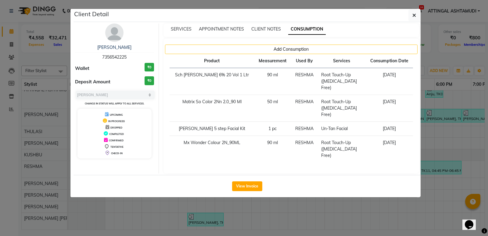
drag, startPoint x: 414, startPoint y: 197, endPoint x: 424, endPoint y: 179, distance: 20.3
click at [415, 195] on ngb-modal-window "Client Detail TINCY 7356542225 Wallet ₹0 Deposit Amount ₹0 Select MARK DONE UPC…" at bounding box center [244, 118] width 488 height 236
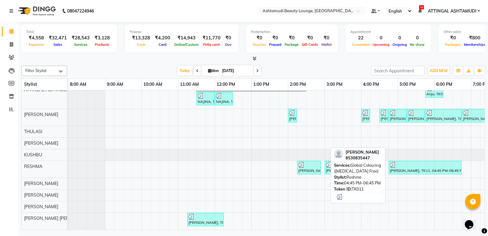
click at [425, 167] on div "[PERSON_NAME], TK11, 04:45 PM-06:45 PM, Global Colouring ([MEDICAL_DATA] Free)" at bounding box center [425, 168] width 72 height 12
select select "3"
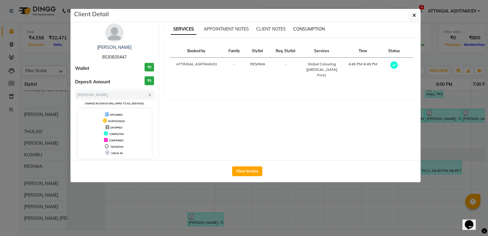
click at [306, 29] on span "CONSUMPTION" at bounding box center [309, 28] width 32 height 5
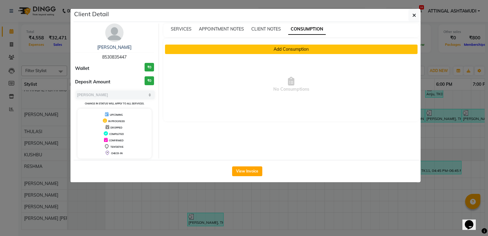
click at [292, 46] on button "Add Consumption" at bounding box center [291, 49] width 253 height 9
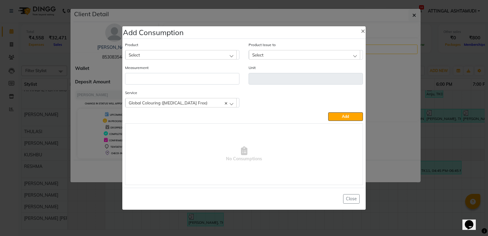
click at [200, 57] on div "Select" at bounding box center [180, 54] width 111 height 9
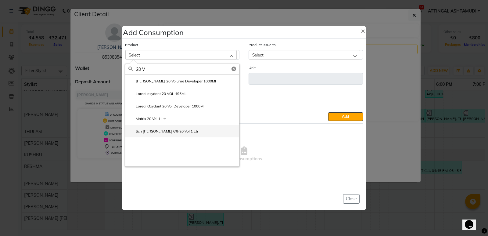
type input "20 V"
click at [179, 131] on li "Sch Igora 6% 20 Vol 1 Ltr" at bounding box center [182, 131] width 114 height 13
type input "ml"
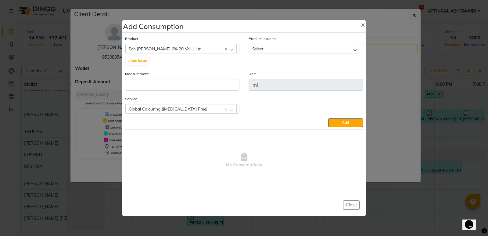
click at [274, 52] on div "Select" at bounding box center [304, 48] width 111 height 9
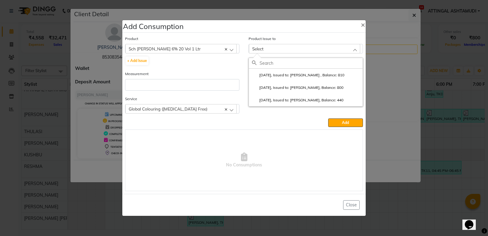
click at [270, 74] on label "2025-09-01, Issued to: ARYA A , Balance: 810" at bounding box center [298, 74] width 92 height 5
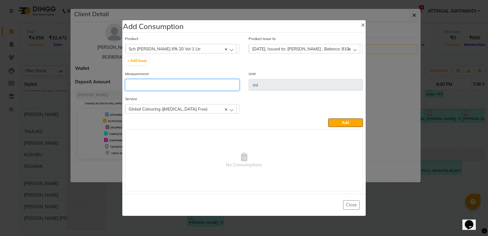
click at [220, 86] on input "number" at bounding box center [182, 85] width 114 height 12
type input "120"
drag, startPoint x: 339, startPoint y: 122, endPoint x: 343, endPoint y: 119, distance: 4.8
click at [340, 122] on button "Add" at bounding box center [345, 122] width 35 height 9
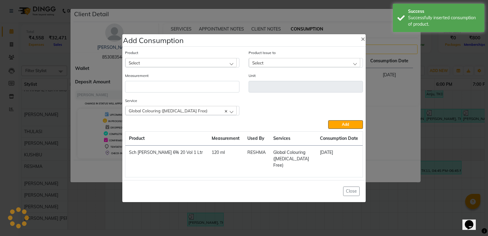
click at [437, 88] on ngb-modal-window "Add Consumption × Product Select 051/ Studio White Weekly 15Ml Product Issue to…" at bounding box center [244, 118] width 488 height 236
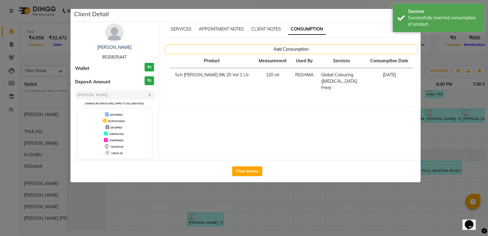
click at [431, 87] on ngb-modal-window "Client Detail ASWATHY 8530835447 Wallet ₹0 Deposit Amount ₹0 Select MARK DONE U…" at bounding box center [244, 118] width 488 height 236
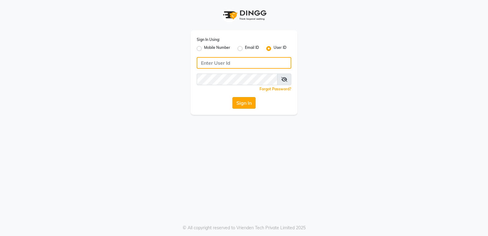
type input "e1931-09"
click at [239, 102] on button "Sign In" at bounding box center [243, 103] width 23 height 12
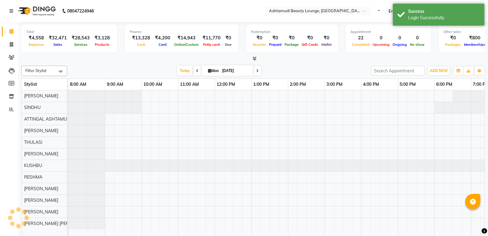
select select "en"
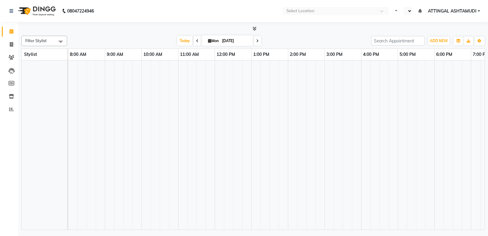
select select "en"
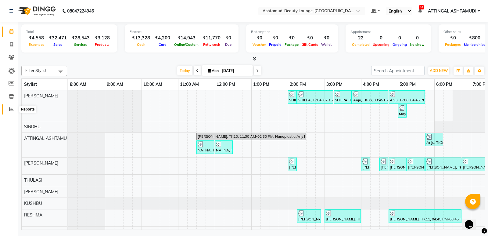
click at [12, 109] on icon at bounding box center [11, 109] width 5 height 5
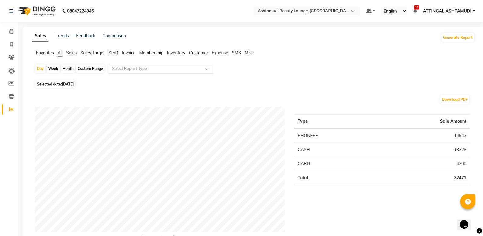
click at [129, 52] on span "Invoice" at bounding box center [129, 52] width 14 height 5
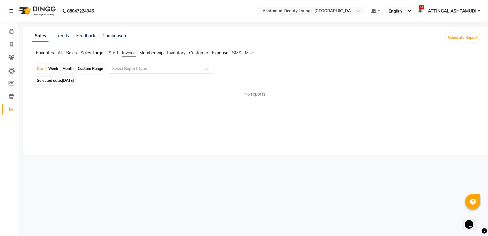
click at [136, 65] on div "Select Report Type" at bounding box center [161, 69] width 107 height 10
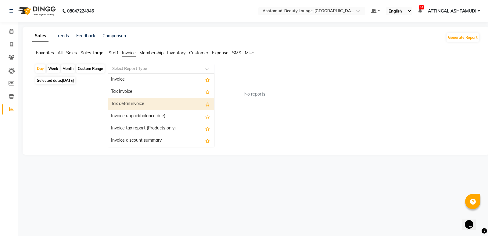
click at [136, 107] on div "Tax detail invoice" at bounding box center [161, 104] width 106 height 12
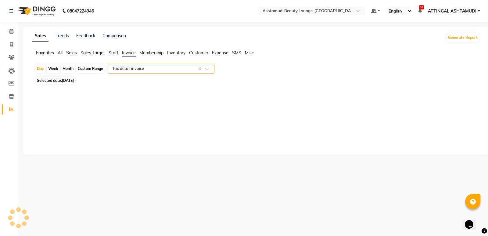
select select "full_report"
select select "csv"
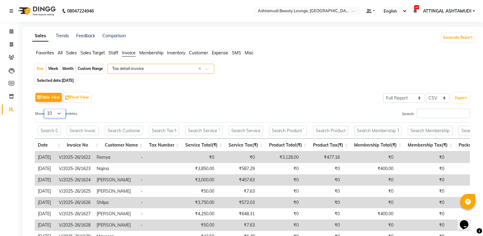
click at [55, 113] on select "10 25 50 100" at bounding box center [54, 113] width 21 height 9
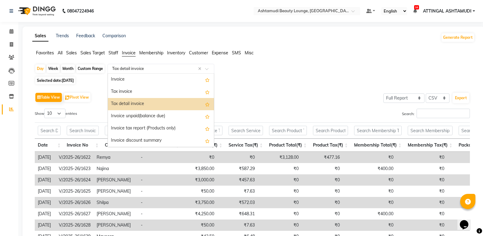
click at [124, 71] on input "text" at bounding box center [155, 69] width 88 height 6
click at [122, 88] on div "Tax invoice" at bounding box center [161, 92] width 106 height 12
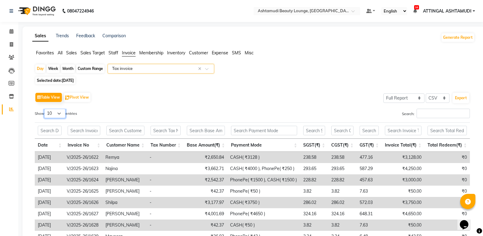
drag, startPoint x: 59, startPoint y: 113, endPoint x: 62, endPoint y: 115, distance: 3.2
click at [59, 113] on select "10 25 50 100" at bounding box center [54, 113] width 21 height 9
select select "100"
click at [45, 109] on select "10 25 50 100" at bounding box center [54, 113] width 21 height 9
